Goal: Transaction & Acquisition: Obtain resource

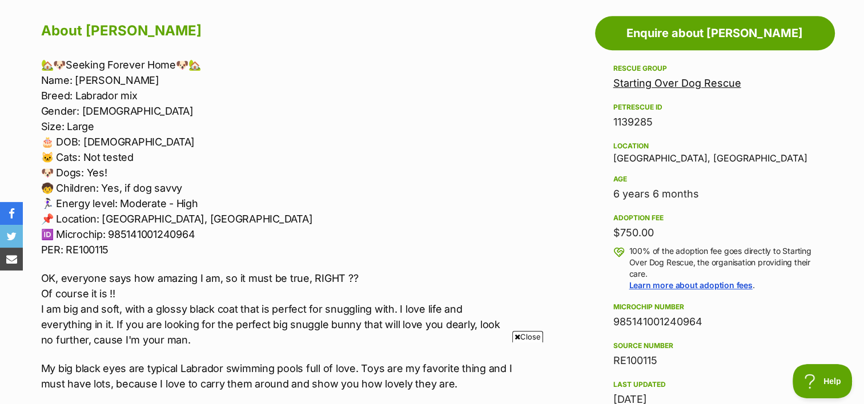
scroll to position [628, 0]
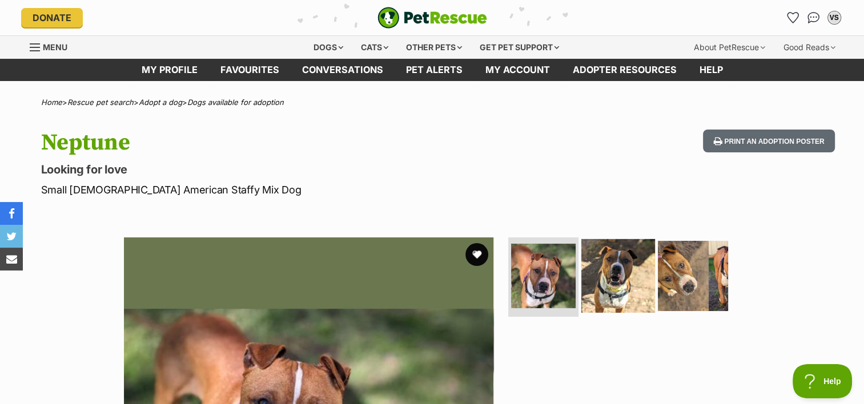
click at [618, 258] on img at bounding box center [618, 276] width 74 height 74
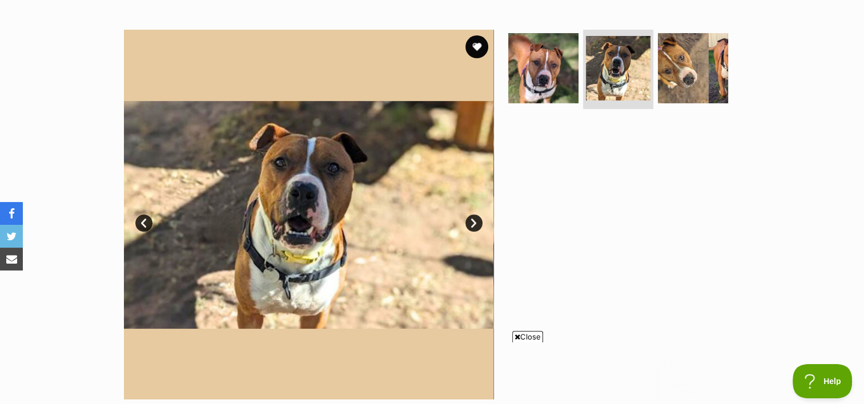
scroll to position [228, 0]
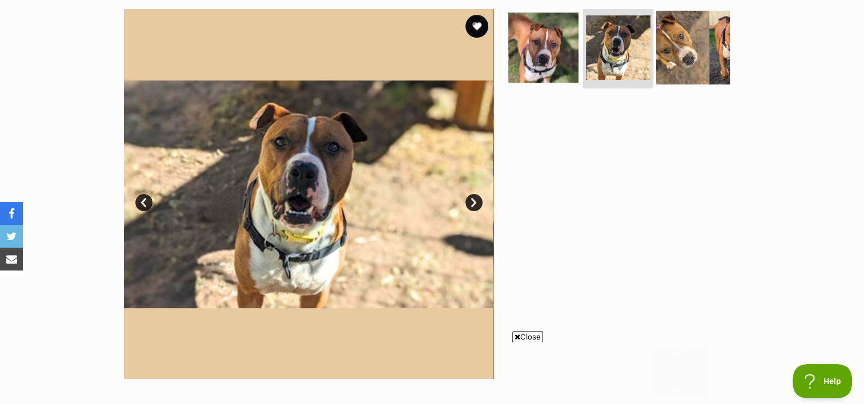
click at [680, 59] on img at bounding box center [693, 47] width 74 height 74
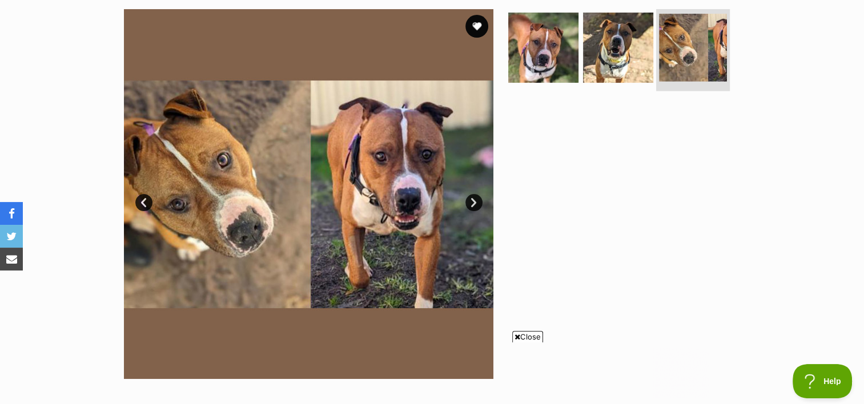
click at [714, 62] on img at bounding box center [693, 48] width 68 height 68
click at [477, 202] on link "Next" at bounding box center [473, 202] width 17 height 17
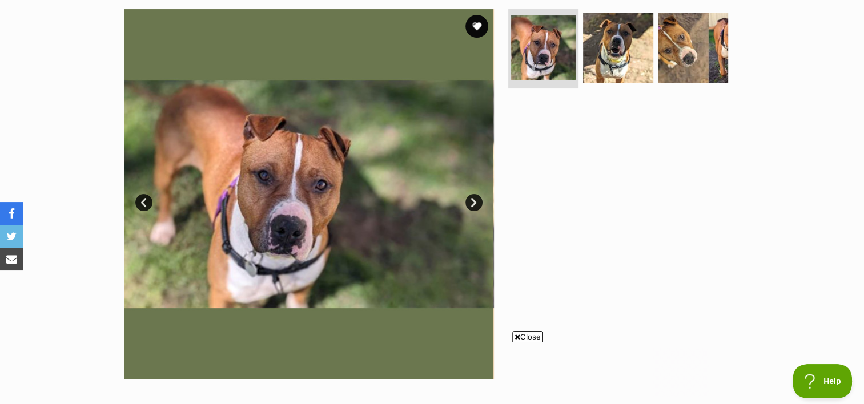
click at [477, 202] on link "Next" at bounding box center [473, 202] width 17 height 17
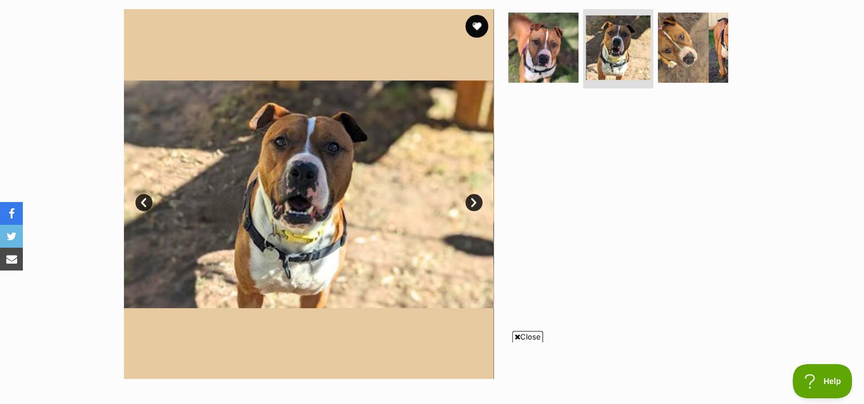
click at [477, 202] on link "Next" at bounding box center [473, 202] width 17 height 17
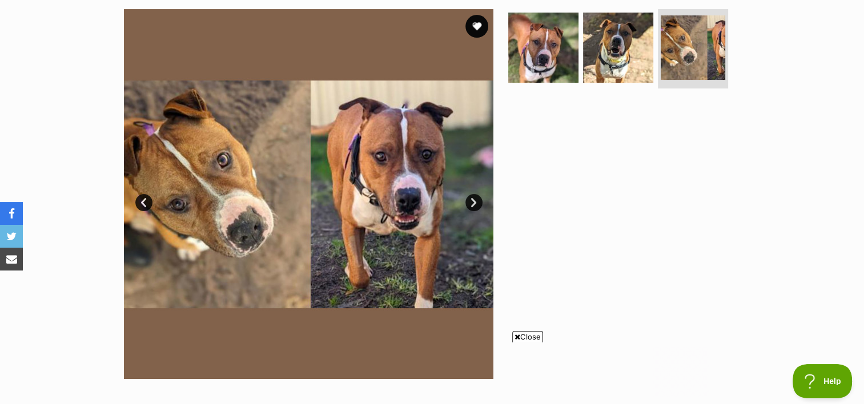
click at [477, 202] on link "Next" at bounding box center [473, 202] width 17 height 17
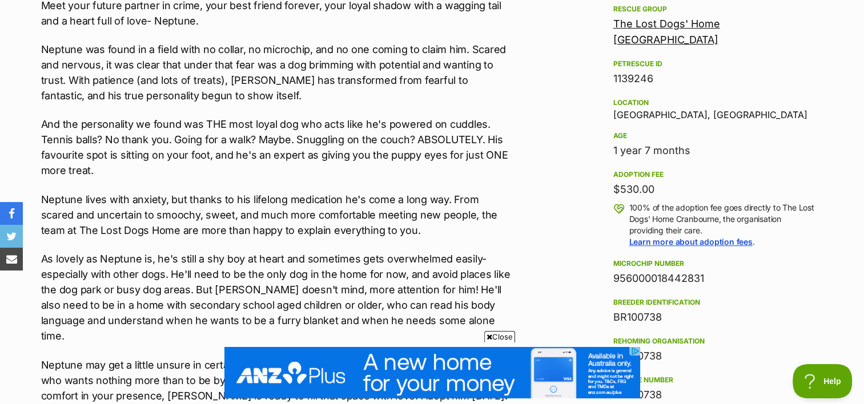
scroll to position [0, 0]
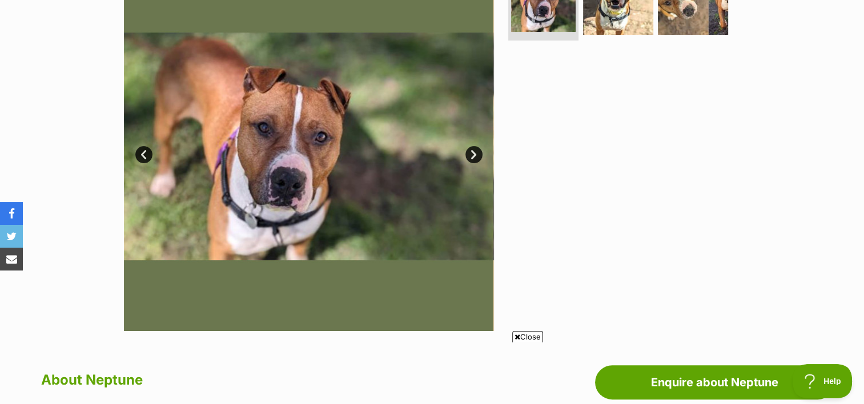
scroll to position [171, 0]
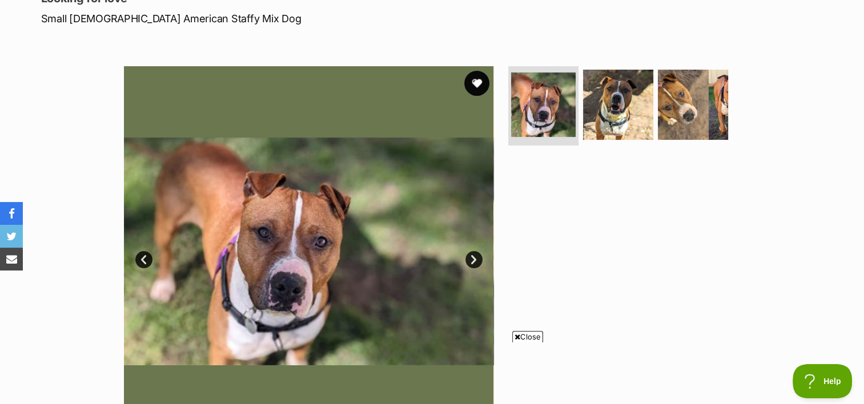
click at [472, 82] on button "favourite" at bounding box center [476, 83] width 25 height 25
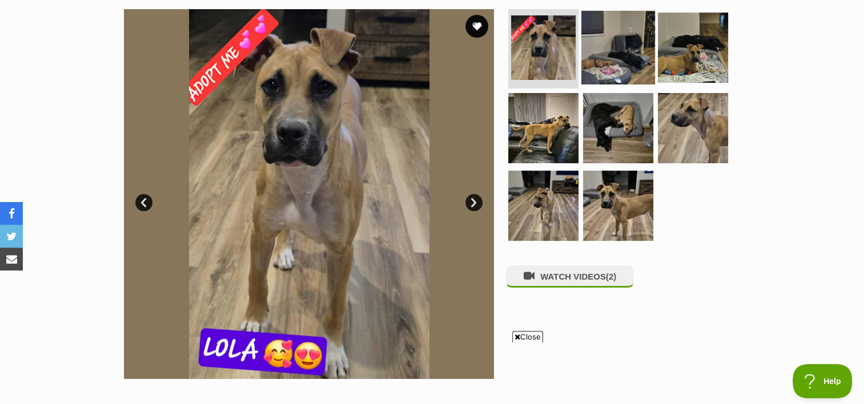
click at [622, 55] on img at bounding box center [618, 47] width 74 height 74
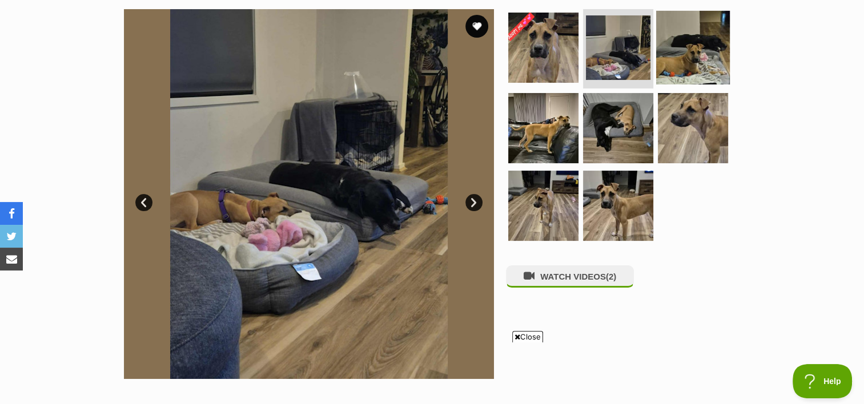
click at [710, 66] on img at bounding box center [693, 47] width 74 height 74
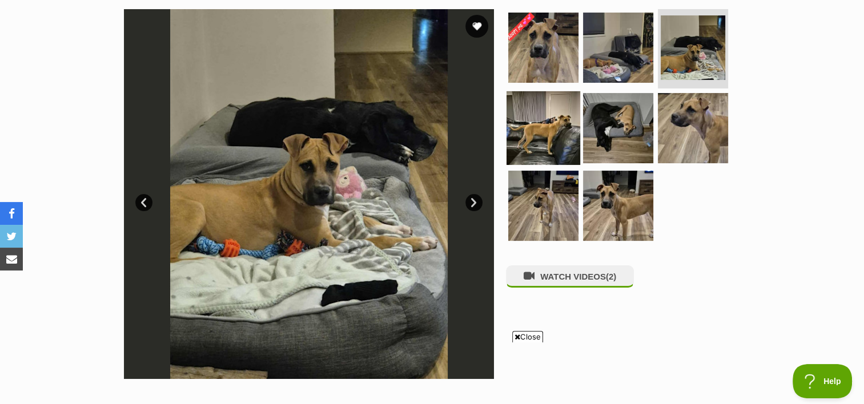
click at [553, 135] on img at bounding box center [543, 128] width 74 height 74
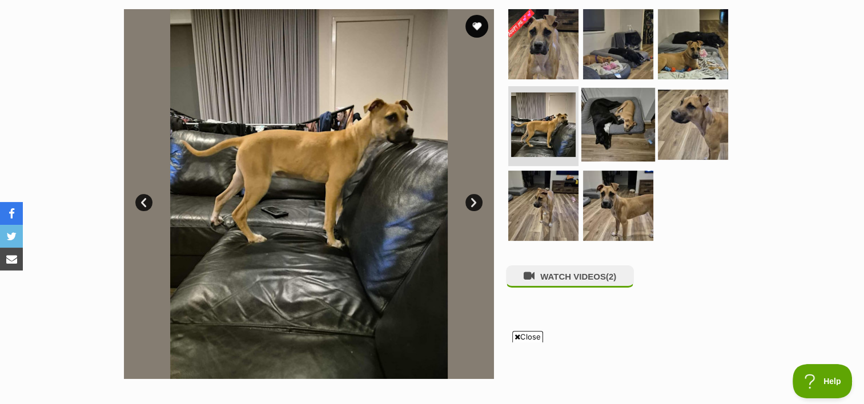
click at [620, 123] on img at bounding box center [618, 125] width 74 height 74
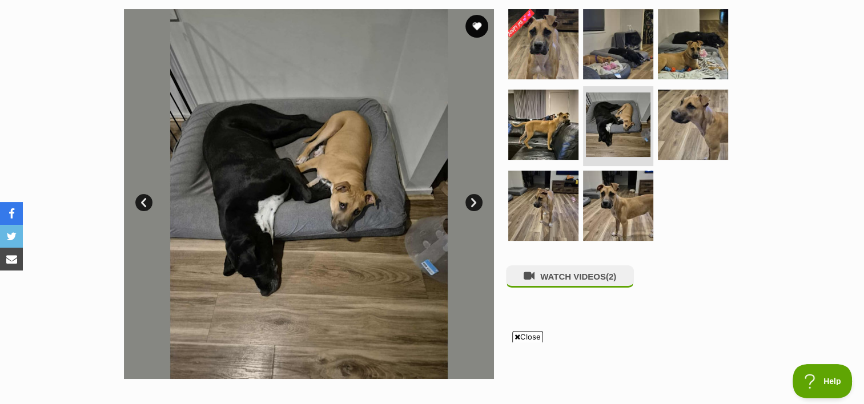
click at [476, 202] on link "Next" at bounding box center [473, 202] width 17 height 17
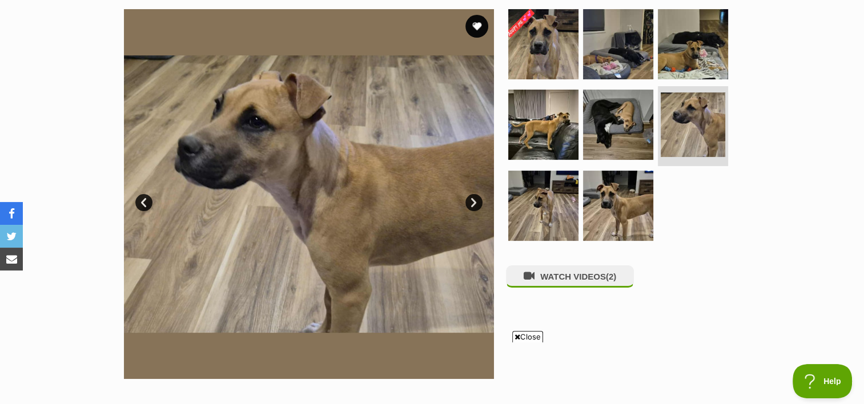
click at [483, 203] on img at bounding box center [309, 194] width 370 height 370
drag, startPoint x: 40, startPoint y: 37, endPoint x: 84, endPoint y: 46, distance: 45.4
click at [41, 37] on div "Available 6 of 8 images 6 of 8 images 6 of 8 images 6 of 8 images 6 of 8 images…" at bounding box center [432, 185] width 864 height 387
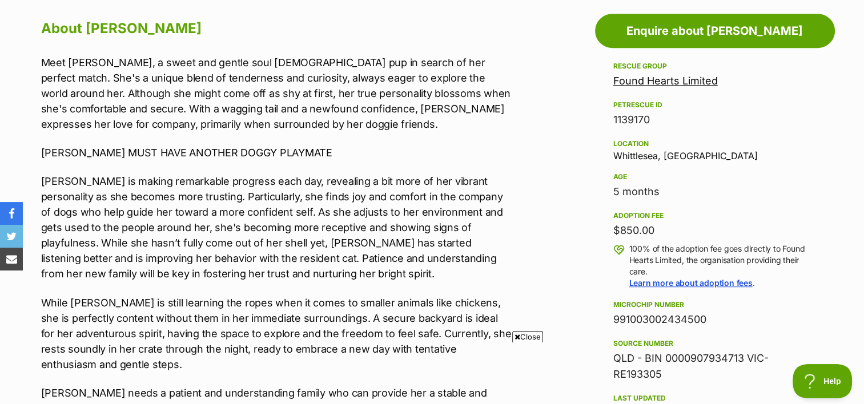
scroll to position [685, 0]
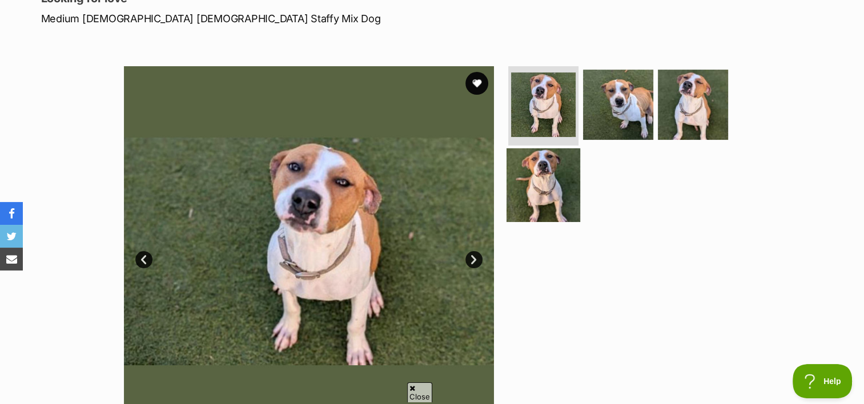
click at [545, 178] on img at bounding box center [543, 185] width 74 height 74
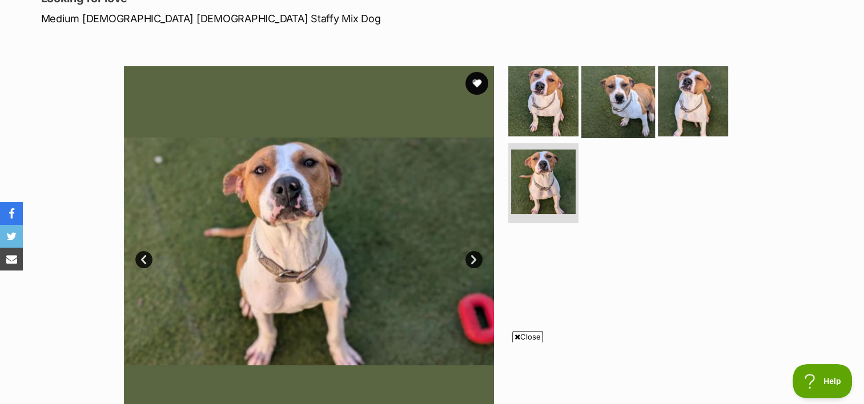
click at [621, 96] on img at bounding box center [618, 101] width 74 height 74
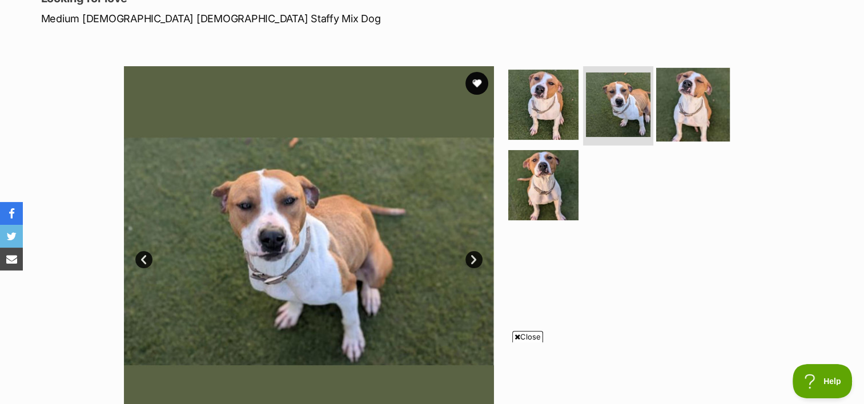
click at [703, 102] on img at bounding box center [693, 104] width 74 height 74
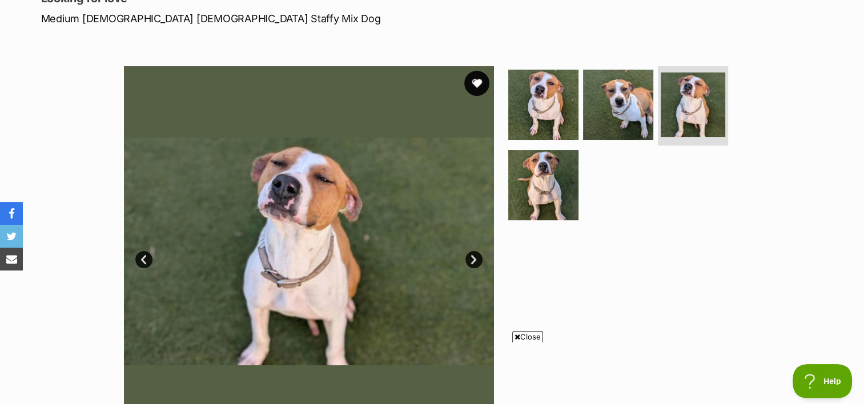
click at [479, 82] on button "favourite" at bounding box center [476, 83] width 25 height 25
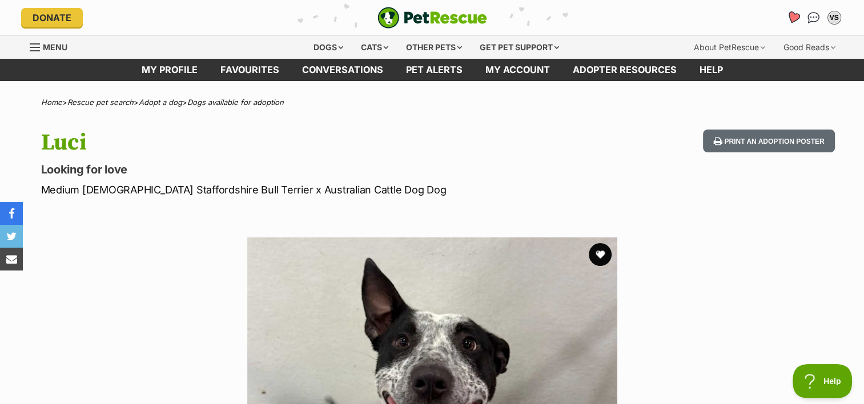
click at [795, 16] on icon "Favourites" at bounding box center [792, 17] width 14 height 13
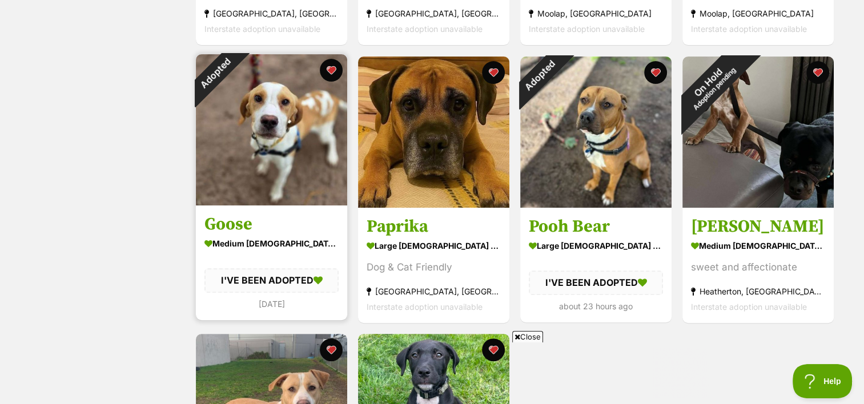
scroll to position [457, 0]
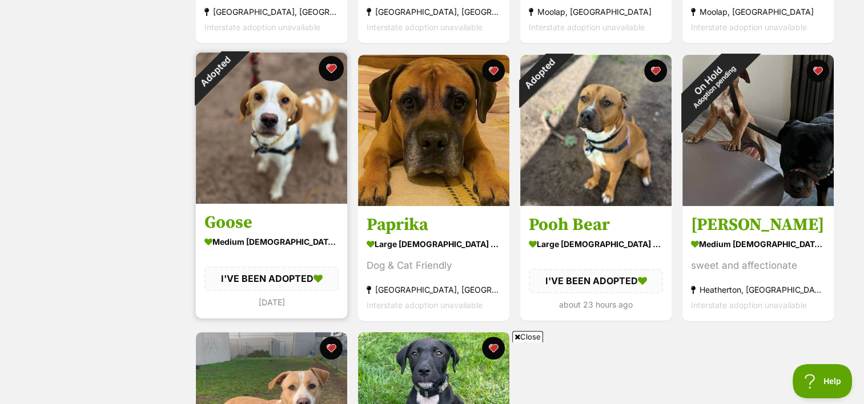
click at [332, 69] on button "favourite" at bounding box center [330, 68] width 25 height 25
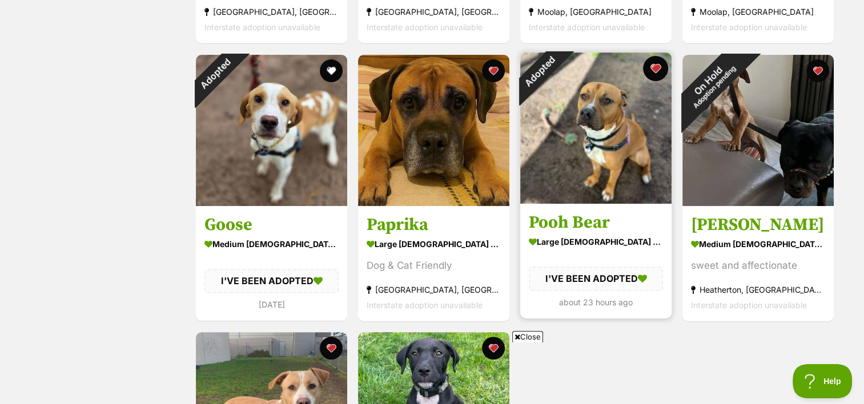
click at [658, 68] on button "favourite" at bounding box center [655, 68] width 25 height 25
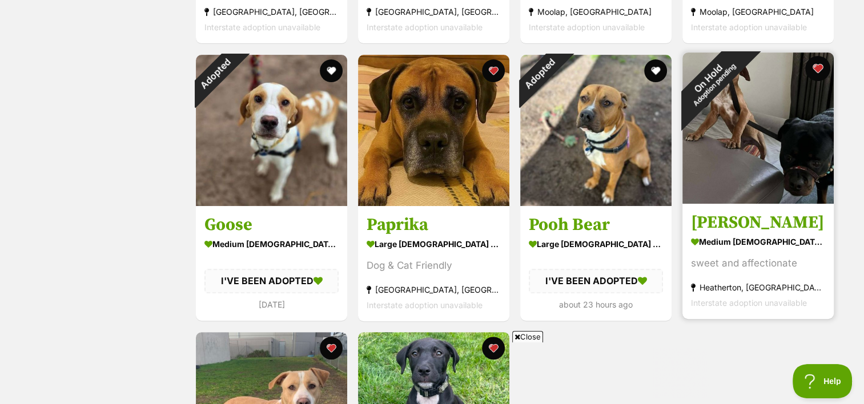
click at [820, 65] on button "favourite" at bounding box center [817, 68] width 25 height 25
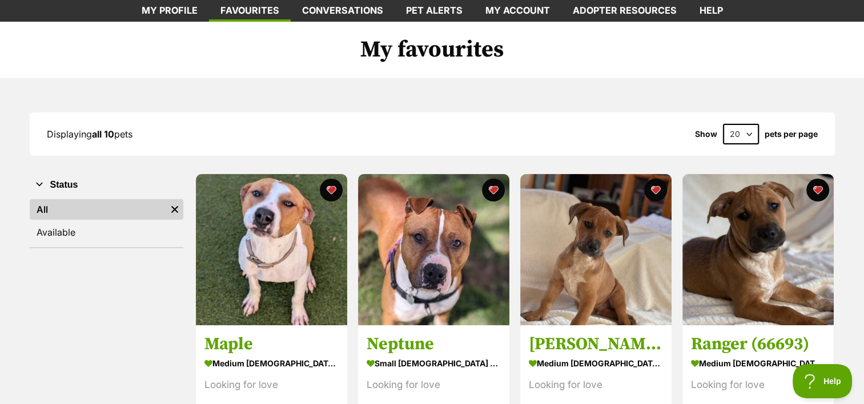
scroll to position [0, 0]
